Goal: Task Accomplishment & Management: Manage account settings

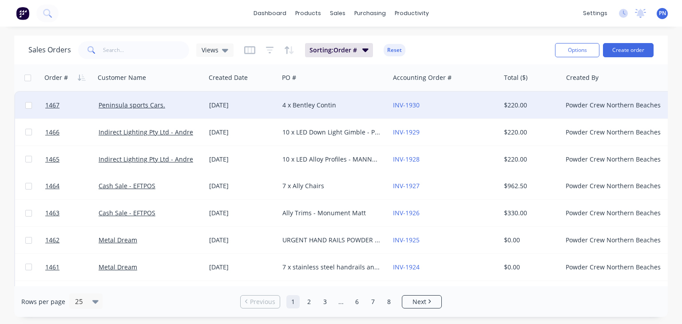
click at [295, 107] on div "4 x Bentley Contin" at bounding box center [332, 105] width 99 height 9
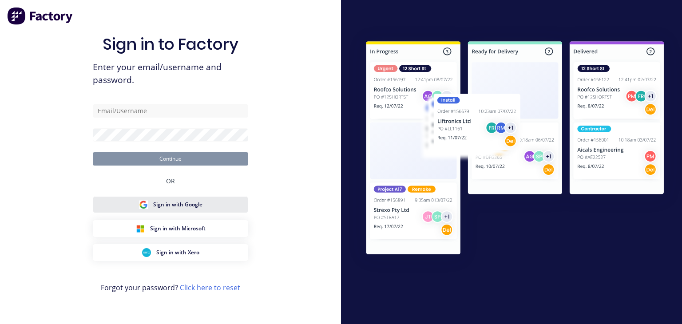
click at [195, 203] on span "Sign in with Google" at bounding box center [177, 205] width 49 height 8
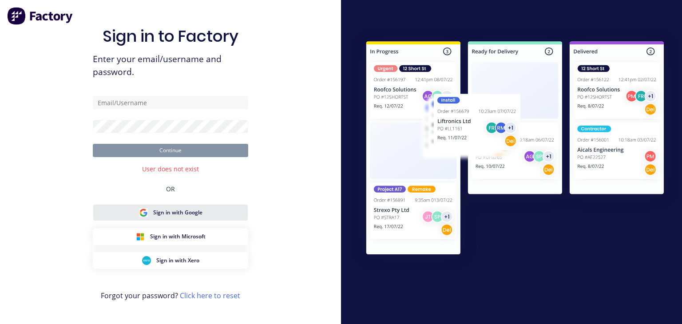
click at [190, 213] on span "Sign in with Google" at bounding box center [177, 213] width 49 height 8
click at [193, 214] on span "Sign in with Google" at bounding box center [177, 213] width 49 height 8
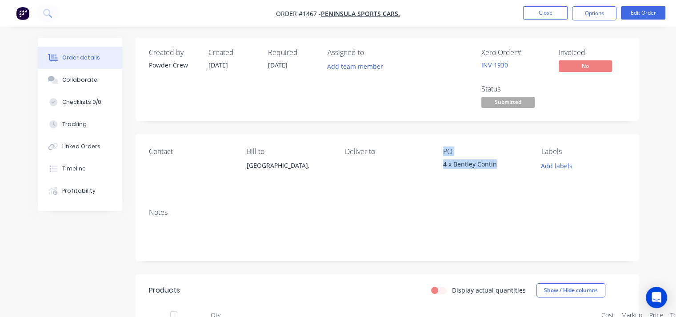
drag, startPoint x: 497, startPoint y: 163, endPoint x: 427, endPoint y: 163, distance: 69.8
click at [427, 163] on div "Contact Bill to [GEOGRAPHIC_DATA], Deliver to PO 4 x Bentley Contin Labels Add …" at bounding box center [387, 167] width 503 height 67
click at [638, 13] on button "Edit Order" at bounding box center [643, 12] width 44 height 13
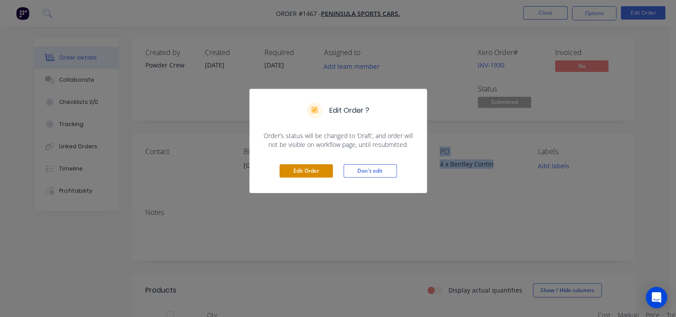
click at [296, 167] on button "Edit Order" at bounding box center [305, 170] width 53 height 13
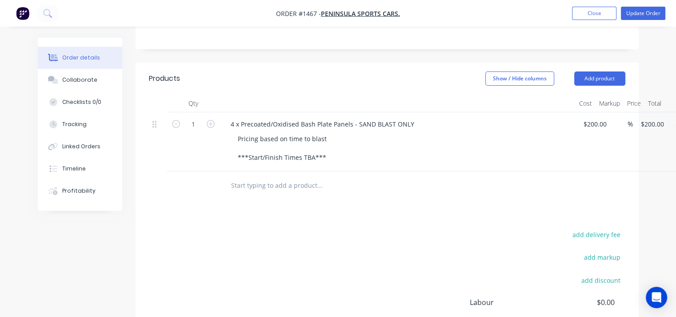
scroll to position [267, 0]
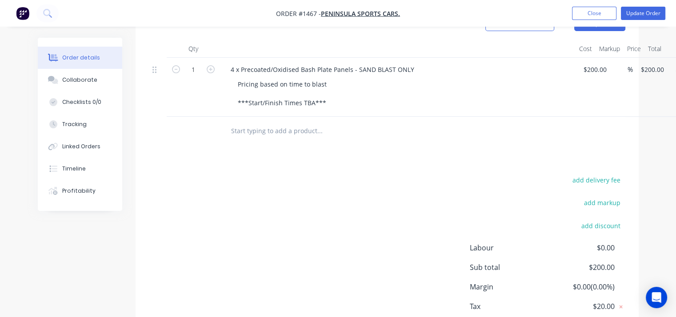
click at [347, 80] on div "Pricing based on time to blast ***Start/Finish Times TBA***" at bounding box center [401, 94] width 341 height 32
click at [338, 99] on div "Pricing based on time to blast ***Start/Finish Times TBA***" at bounding box center [401, 94] width 341 height 32
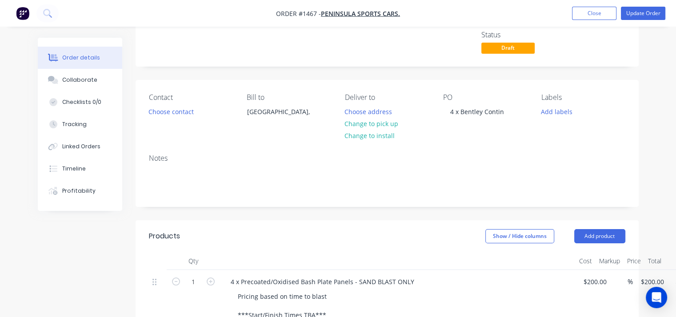
scroll to position [44, 0]
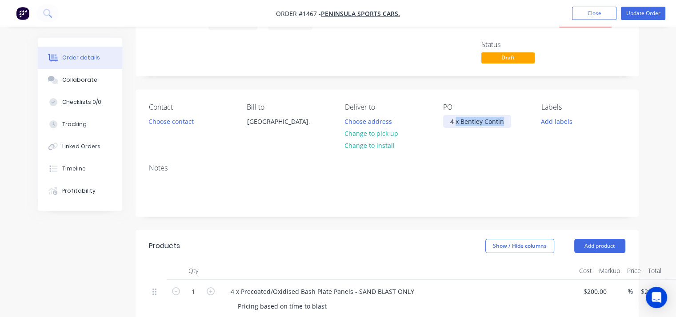
drag, startPoint x: 503, startPoint y: 122, endPoint x: 457, endPoint y: 122, distance: 46.6
click at [457, 122] on div "4 x Bentley Contin" at bounding box center [477, 121] width 68 height 13
click at [479, 125] on div "4 x Bentley Contin" at bounding box center [477, 121] width 68 height 13
drag, startPoint x: 482, startPoint y: 123, endPoint x: 447, endPoint y: 122, distance: 34.2
click at [447, 122] on div "4 x Bentley Contin" at bounding box center [477, 121] width 68 height 13
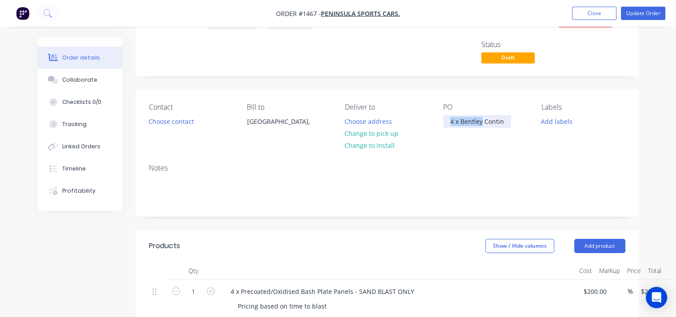
copy div "4 x Bentley"
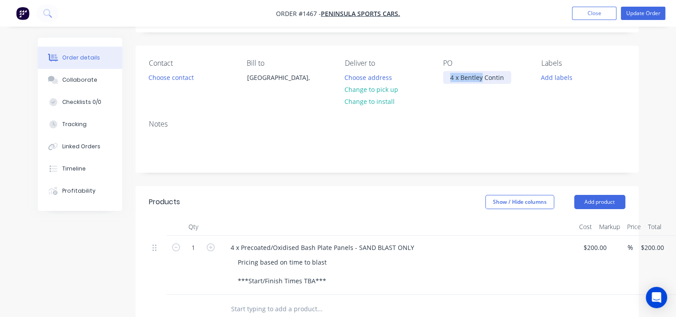
scroll to position [89, 0]
copy div "4 x Bentley"
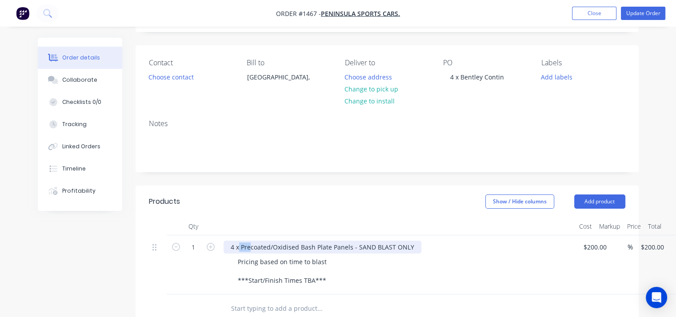
drag, startPoint x: 238, startPoint y: 247, endPoint x: 331, endPoint y: 248, distance: 92.4
click at [330, 249] on div "4 x Precoated/Oxidised Bash Plate Panels - SAND BLAST ONLY" at bounding box center [322, 247] width 198 height 13
click at [331, 248] on div "4 x Precoated/Oxidised Bash Plate Panels - SAND BLAST ONLY" at bounding box center [322, 247] width 198 height 13
drag, startPoint x: 409, startPoint y: 247, endPoint x: 239, endPoint y: 243, distance: 169.3
click at [239, 243] on div "4 x Precoated/Oxidised Bash Plate Panels - SAND BLAST ONLY" at bounding box center [322, 247] width 198 height 13
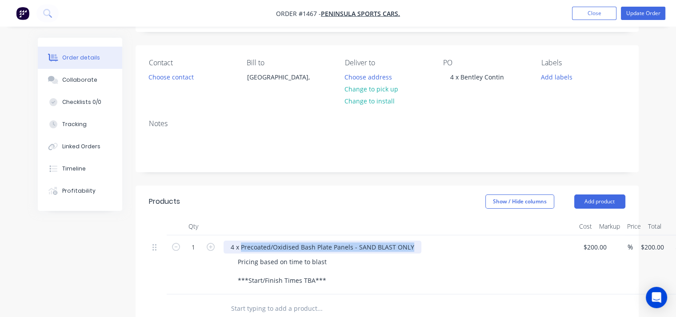
paste div
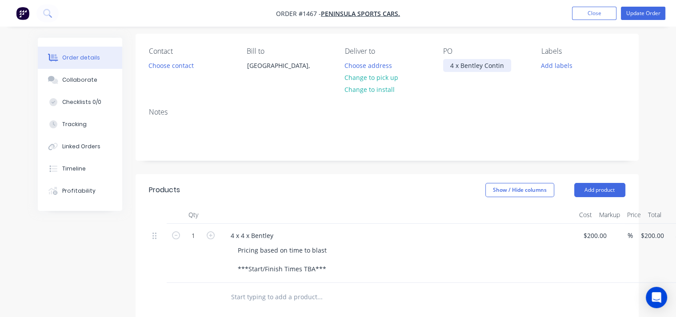
scroll to position [133, 0]
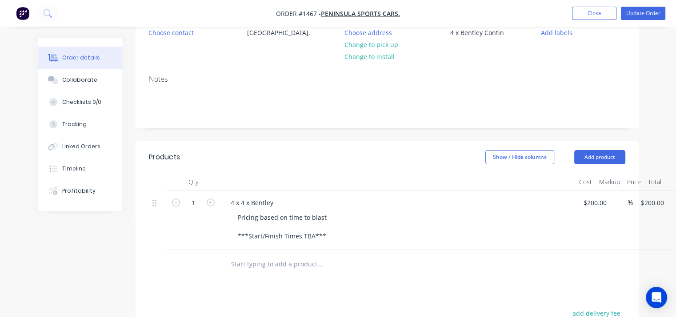
click at [503, 75] on div "Notes" at bounding box center [387, 98] width 503 height 60
click at [503, 34] on div "4 x Bentley Contin" at bounding box center [477, 32] width 68 height 13
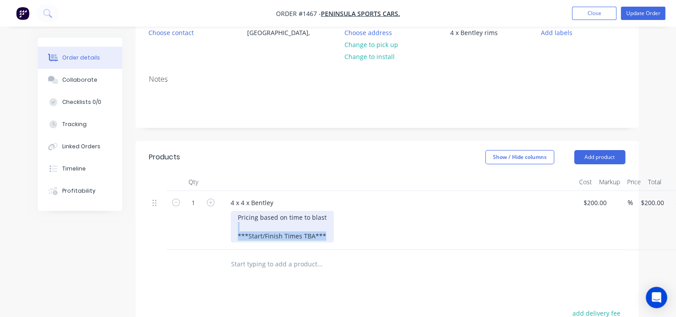
drag, startPoint x: 328, startPoint y: 232, endPoint x: 240, endPoint y: 214, distance: 90.3
click at [240, 214] on div "Pricing based on time to blast ***Start/Finish Times TBA***" at bounding box center [282, 227] width 103 height 32
click at [235, 215] on div "Pricing based on time to blast ***Start/Finish Times TBA***" at bounding box center [282, 227] width 103 height 32
drag, startPoint x: 329, startPoint y: 235, endPoint x: 244, endPoint y: 204, distance: 90.0
click at [244, 204] on div "4 x 4 x Bentley Pricing based on time to blast ***Start/Finish Times TBA***" at bounding box center [397, 220] width 355 height 59
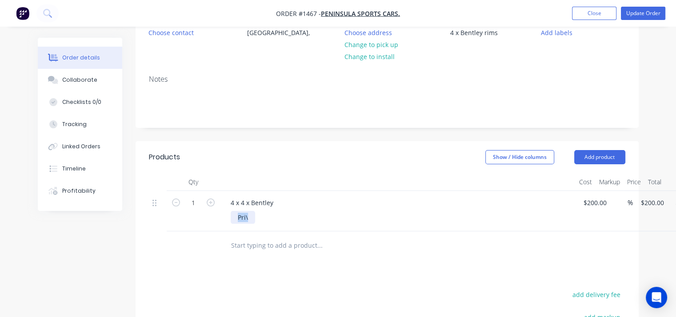
drag, startPoint x: 251, startPoint y: 219, endPoint x: 206, endPoint y: 211, distance: 45.2
click at [206, 211] on div "1 4 x 4 x Bentley Pri\ $200.00 $200.00 % $200.00 $200.00 $200.00 $200.00" at bounding box center [387, 211] width 476 height 40
click at [281, 204] on div "4 x 4 x Bentley" at bounding box center [397, 202] width 348 height 13
click at [249, 204] on div "4 x 4 x Bentley" at bounding box center [251, 202] width 57 height 13
click at [243, 221] on div "\" at bounding box center [239, 217] width 16 height 13
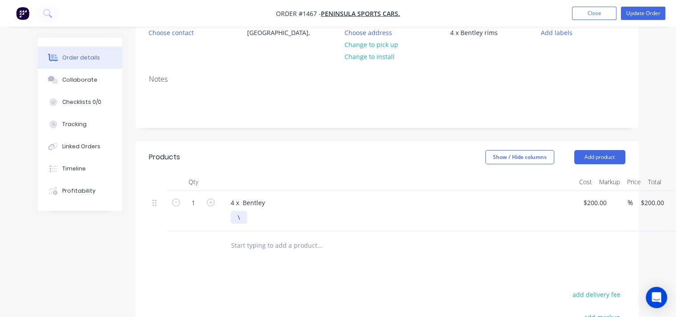
click at [239, 217] on div "\" at bounding box center [239, 217] width 16 height 13
drag, startPoint x: 267, startPoint y: 203, endPoint x: 276, endPoint y: 205, distance: 9.5
click at [270, 203] on div "4 x Bentley" at bounding box center [247, 202] width 48 height 13
click at [211, 205] on icon "button" at bounding box center [211, 203] width 8 height 8
type input "2"
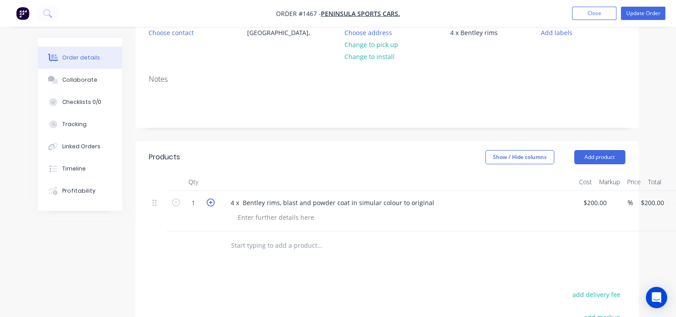
type input "$400.00"
click at [211, 205] on icon "button" at bounding box center [211, 203] width 8 height 8
type input "3"
type input "$600.00"
click at [211, 205] on icon "button" at bounding box center [211, 203] width 8 height 8
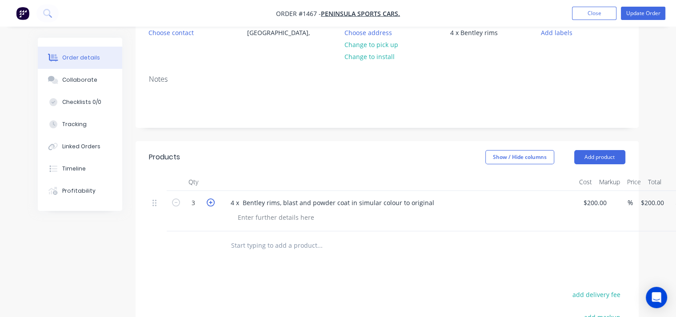
type input "4"
type input "$800.00"
click at [601, 202] on div "4 4 x Bentley rims, blast and powder coat in simular colour to original 200 200…" at bounding box center [387, 211] width 476 height 40
type input "$250.00"
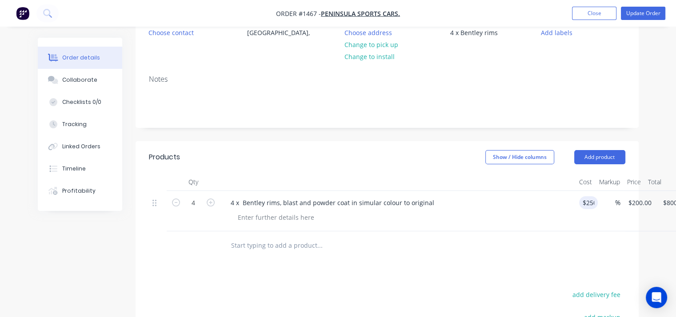
type input "$1,000.00"
click at [524, 218] on div at bounding box center [401, 217] width 341 height 13
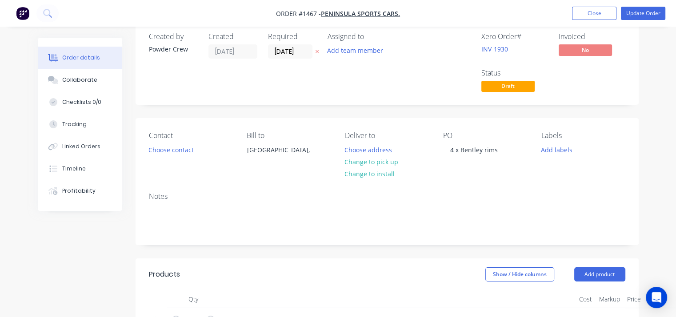
scroll to position [0, 0]
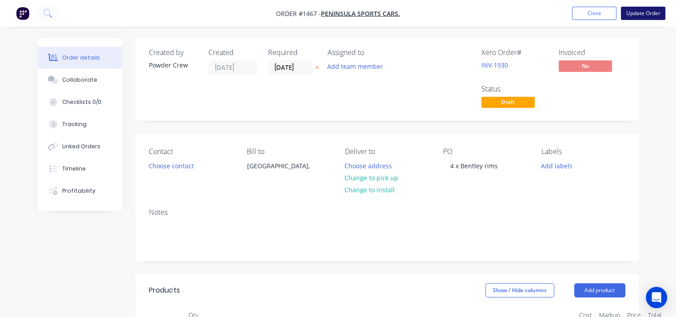
click at [649, 11] on button "Update Order" at bounding box center [643, 13] width 44 height 13
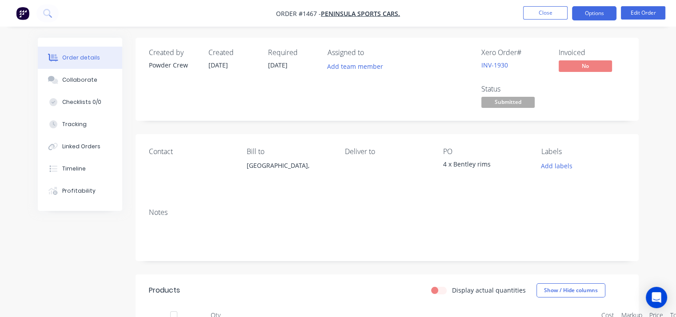
click at [593, 12] on button "Options" at bounding box center [594, 13] width 44 height 14
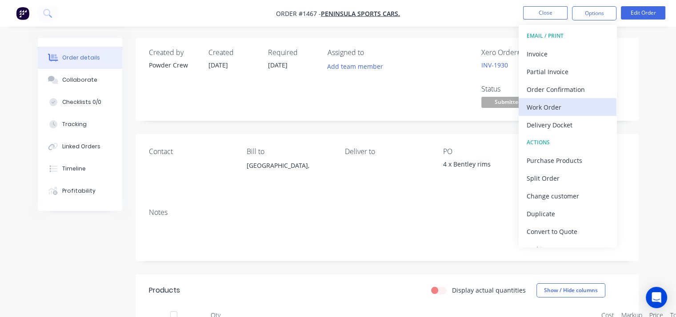
click at [569, 110] on div "Work Order" at bounding box center [567, 107] width 82 height 13
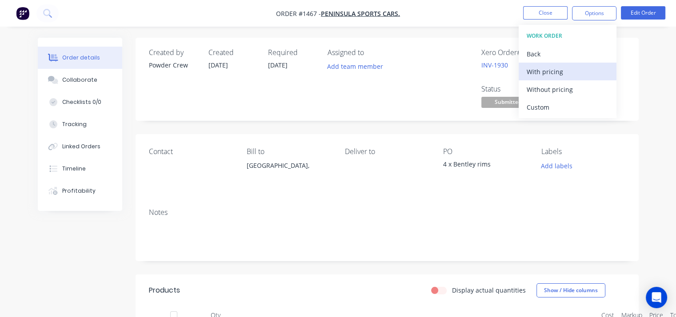
click at [562, 73] on div "With pricing" at bounding box center [567, 71] width 82 height 13
